Goal: Find contact information

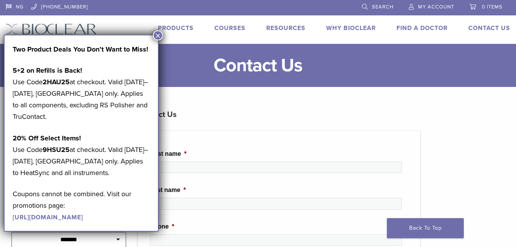
click at [158, 36] on button "×" at bounding box center [158, 35] width 10 height 10
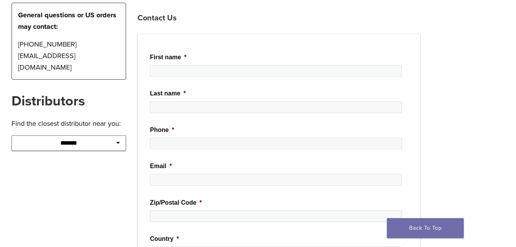
scroll to position [108, 0]
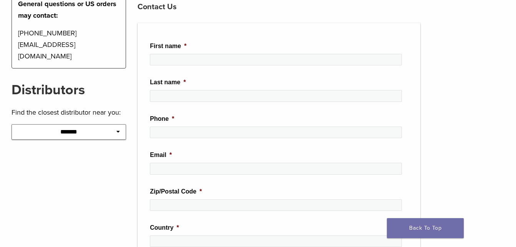
click at [115, 124] on select "**********" at bounding box center [69, 131] width 115 height 15
click at [12, 124] on select "**********" at bounding box center [69, 131] width 115 height 15
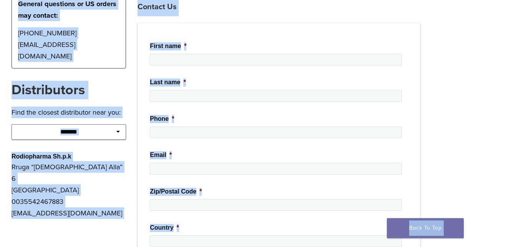
copy body "NG [PHONE_NUMBER] Search My Account 0 items Cart No products in the cart. Back …"
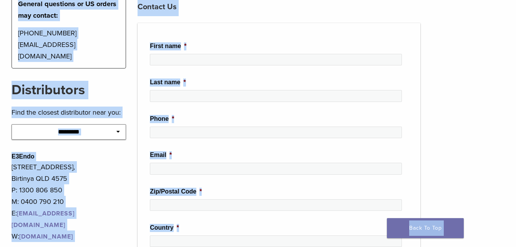
copy body "NG [PHONE_NUMBER] Search My Account 0 items Cart No products in the cart. Back …"
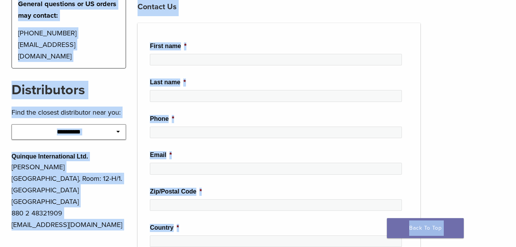
copy body "NG [PHONE_NUMBER] Search My Account 0 items Cart No products in the cart. Back …"
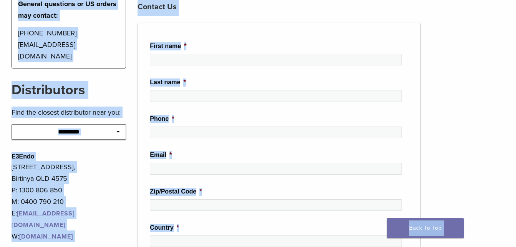
copy body "NG [PHONE_NUMBER] Search My Account 0 items Cart No products in the cart. Back …"
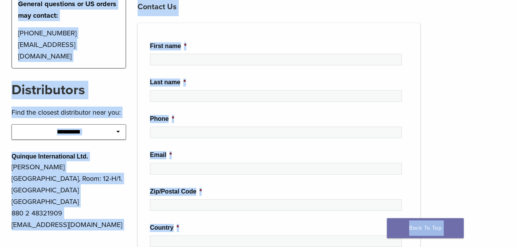
copy body "NG [PHONE_NUMBER] Search My Account 0 items Cart No products in the cart. Back …"
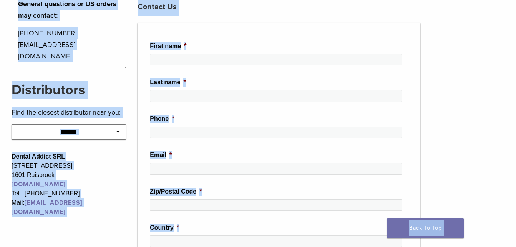
copy body "NG [PHONE_NUMBER] Search My Account 0 items Cart No products in the cart. Back …"
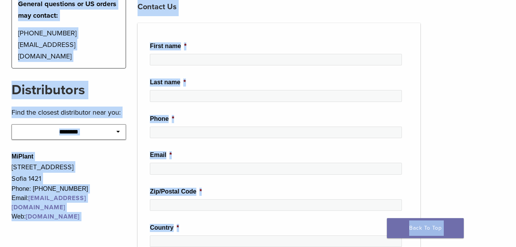
copy body "NG [PHONE_NUMBER] Search My Account 0 items Cart No products in the cart. Back …"
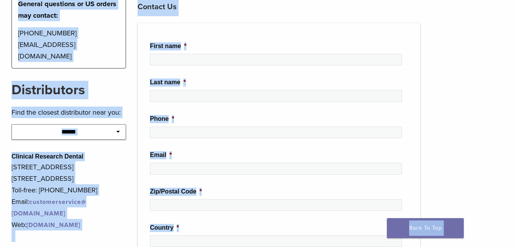
copy body "NG [PHONE_NUMBER] Search My Account 0 items Cart No products in the cart. Back …"
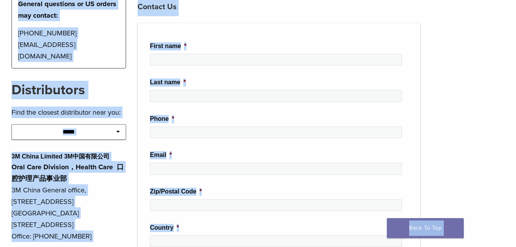
copy body "NG [PHONE_NUMBER] Search My Account 0 items Cart No products in the cart. Back …"
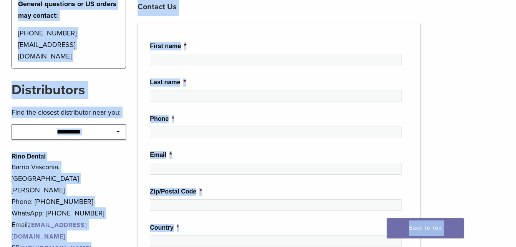
copy body "NG [PHONE_NUMBER] Search My Account 0 items Cart No products in the cart. Back …"
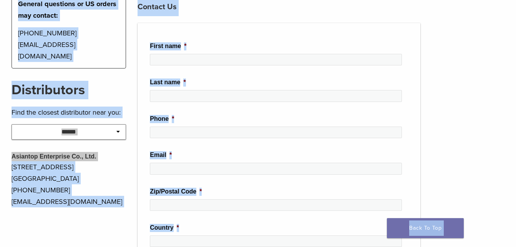
select select "**********"
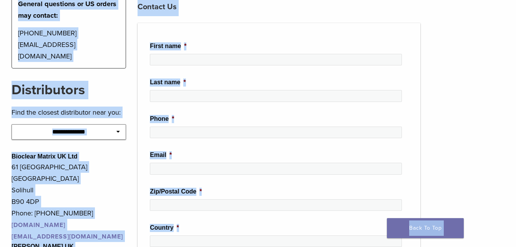
click at [443, 139] on div "**********" at bounding box center [258, 237] width 516 height 491
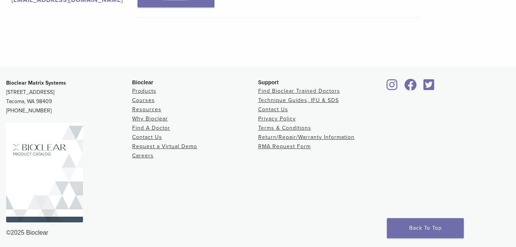
scroll to position [526, 0]
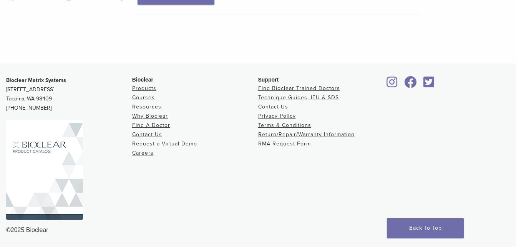
drag, startPoint x: 7, startPoint y: 79, endPoint x: 80, endPoint y: 105, distance: 78.0
click at [80, 105] on p "Bioclear Matrix Systems [STREET_ADDRESS] [PHONE_NUMBER]" at bounding box center [69, 94] width 126 height 37
click at [155, 192] on div "Bioclear Products Courses Resources Why Bioclear Find A Doctor Contact Us Reque…" at bounding box center [195, 151] width 126 height 150
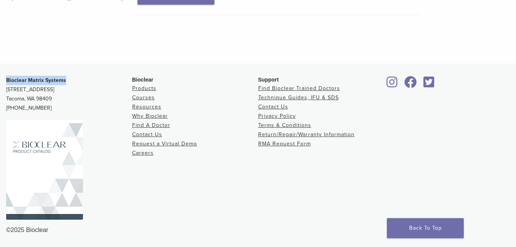
drag, startPoint x: 6, startPoint y: 79, endPoint x: 78, endPoint y: 82, distance: 71.5
click at [78, 82] on p "Bioclear Matrix Systems [STREET_ADDRESS] [PHONE_NUMBER]" at bounding box center [69, 94] width 126 height 37
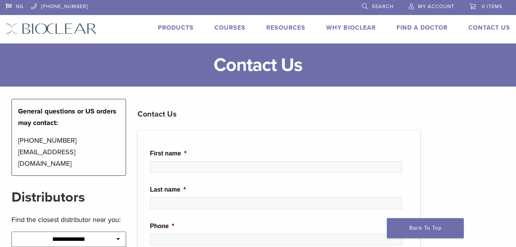
scroll to position [0, 0]
